Goal: Task Accomplishment & Management: Manage account settings

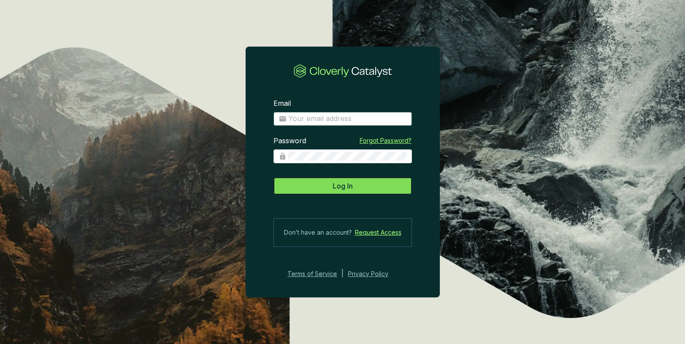
type input "[EMAIL_ADDRESS][DOMAIN_NAME]"
click at [334, 192] on button "Log In" at bounding box center [343, 185] width 139 height 17
